Goal: Navigation & Orientation: Find specific page/section

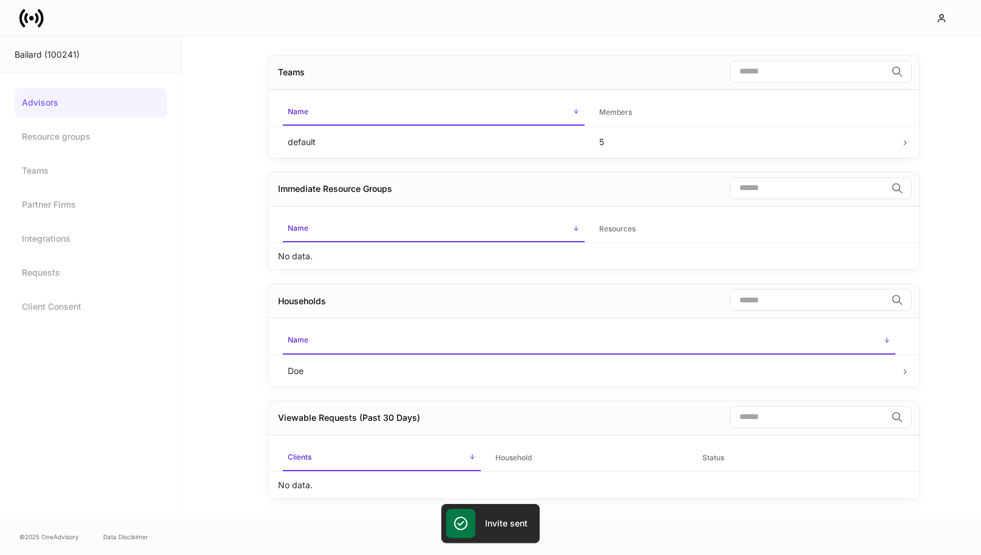
scroll to position [66, 0]
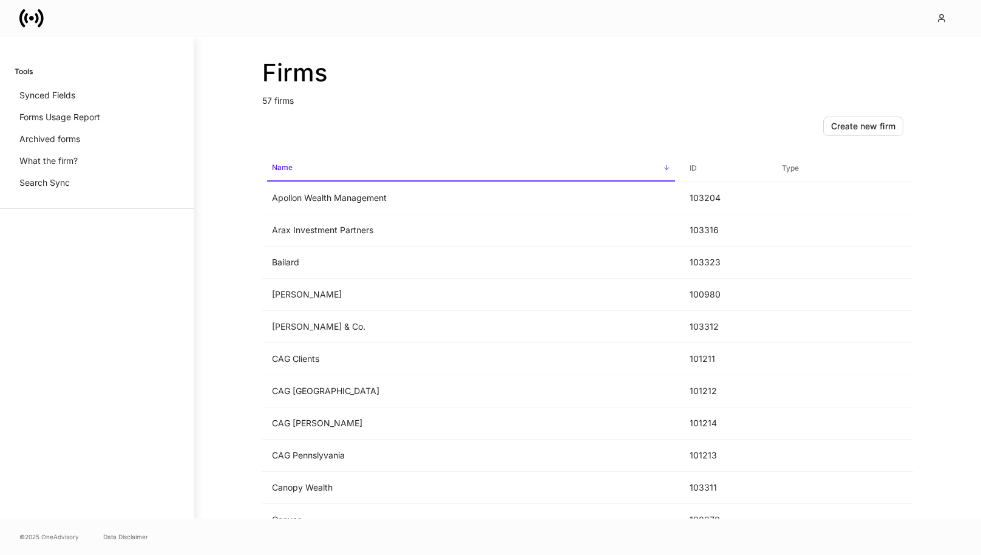
scroll to position [1033, 0]
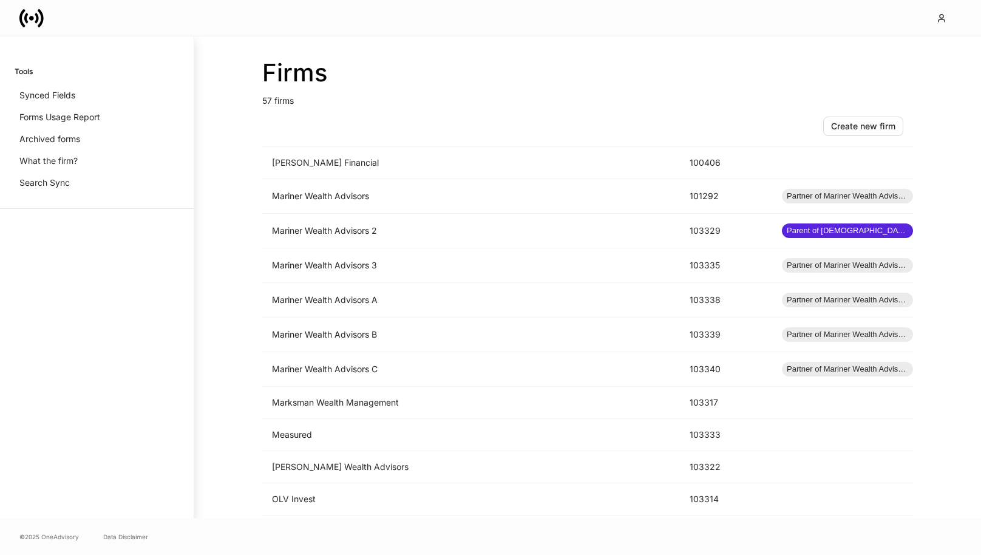
click at [430, 127] on div "Create new firm" at bounding box center [587, 126] width 651 height 39
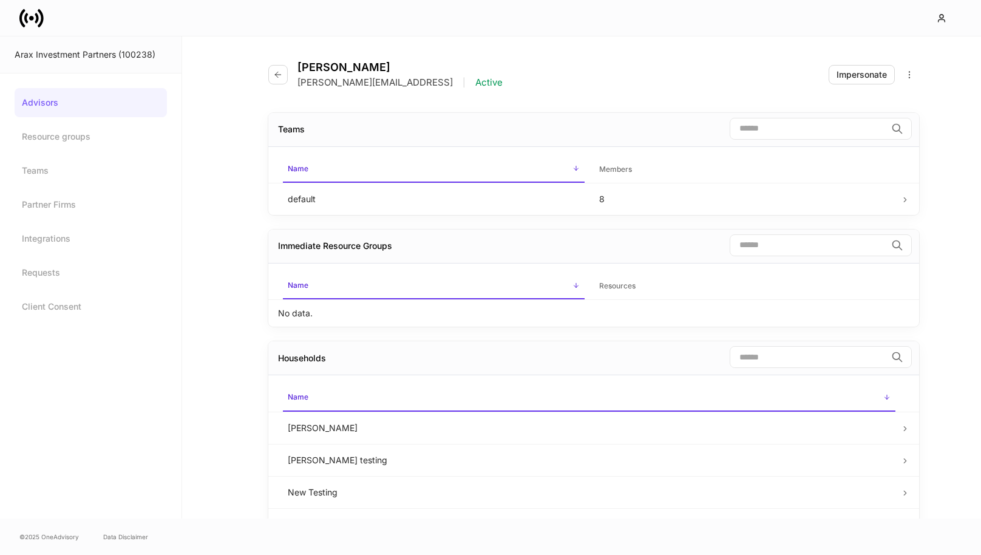
scroll to position [50, 0]
